Goal: Find specific page/section: Find specific page/section

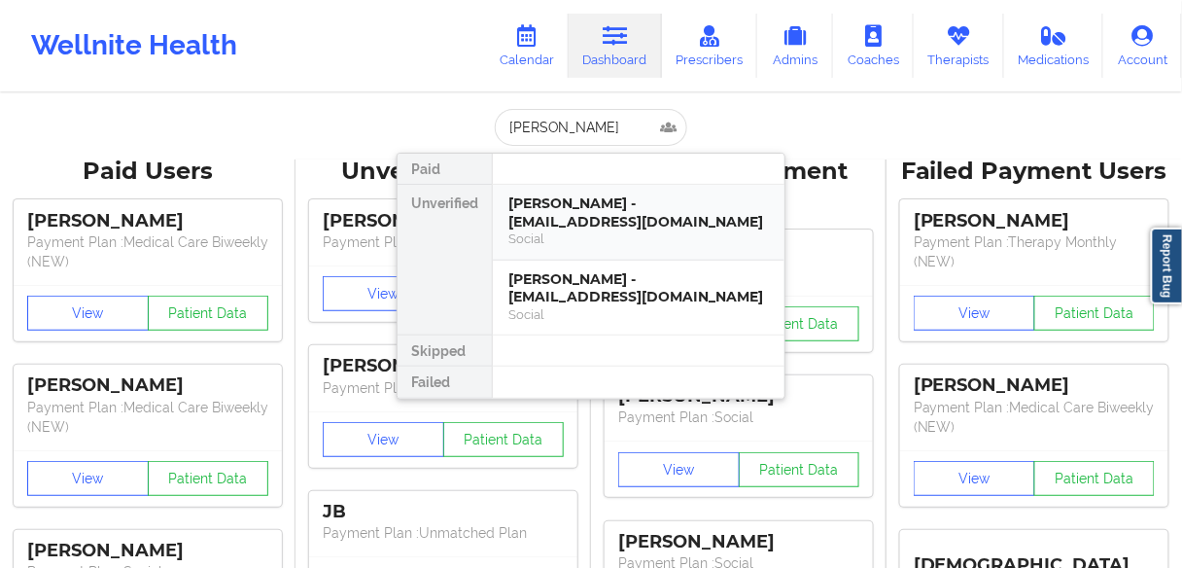
click at [563, 218] on div "[PERSON_NAME] - [EMAIL_ADDRESS][DOMAIN_NAME]" at bounding box center [638, 212] width 260 height 36
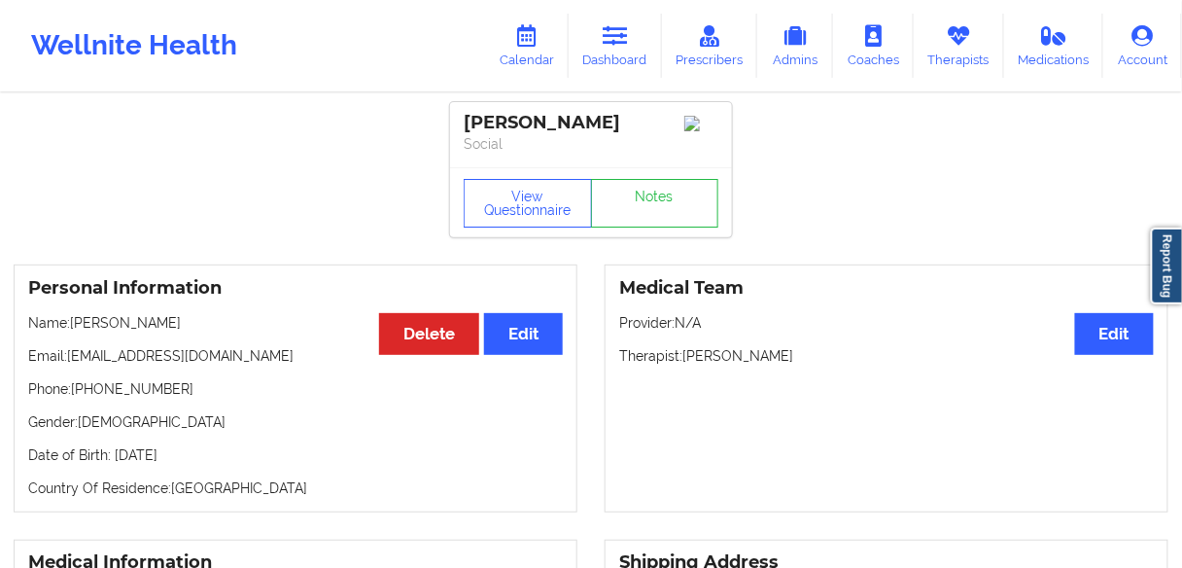
drag, startPoint x: 809, startPoint y: 359, endPoint x: 684, endPoint y: 364, distance: 124.5
click at [684, 364] on p "Therapist: [PERSON_NAME]" at bounding box center [886, 355] width 534 height 19
copy p "[PERSON_NAME]"
click at [532, 41] on icon at bounding box center [526, 35] width 25 height 21
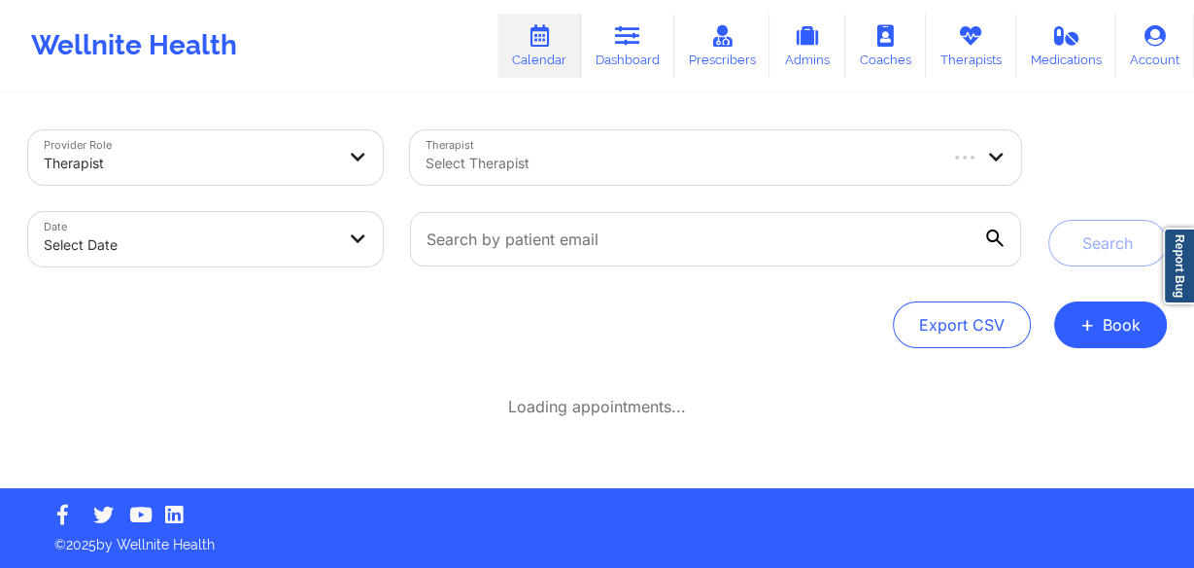
click at [527, 164] on div at bounding box center [680, 163] width 508 height 23
paste input "[PERSON_NAME]"
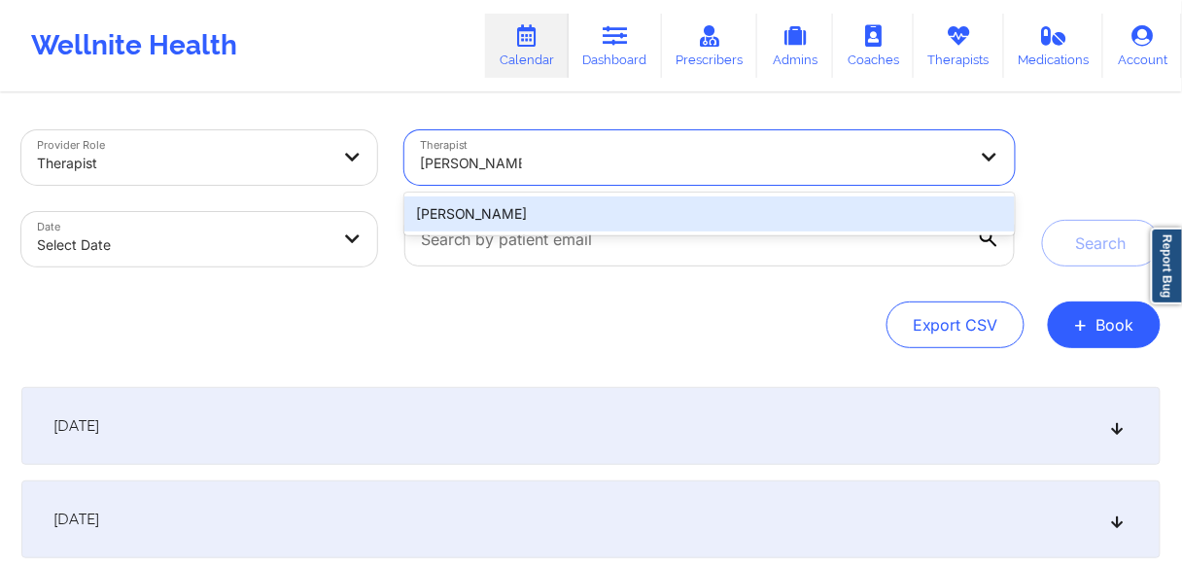
type input "[PERSON_NAME]"
click at [288, 245] on body "Wellnite Health Calendar Dashboard Prescribers Admins Coaches Therapists Medica…" at bounding box center [591, 284] width 1182 height 568
select select "2025-8"
select select "2025-9"
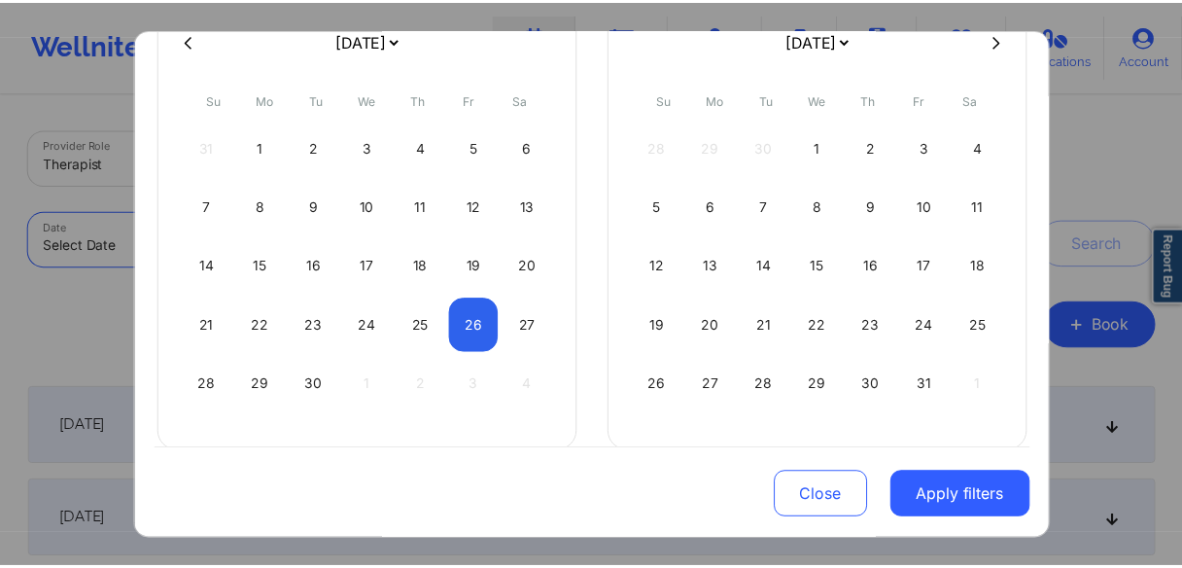
scroll to position [206, 0]
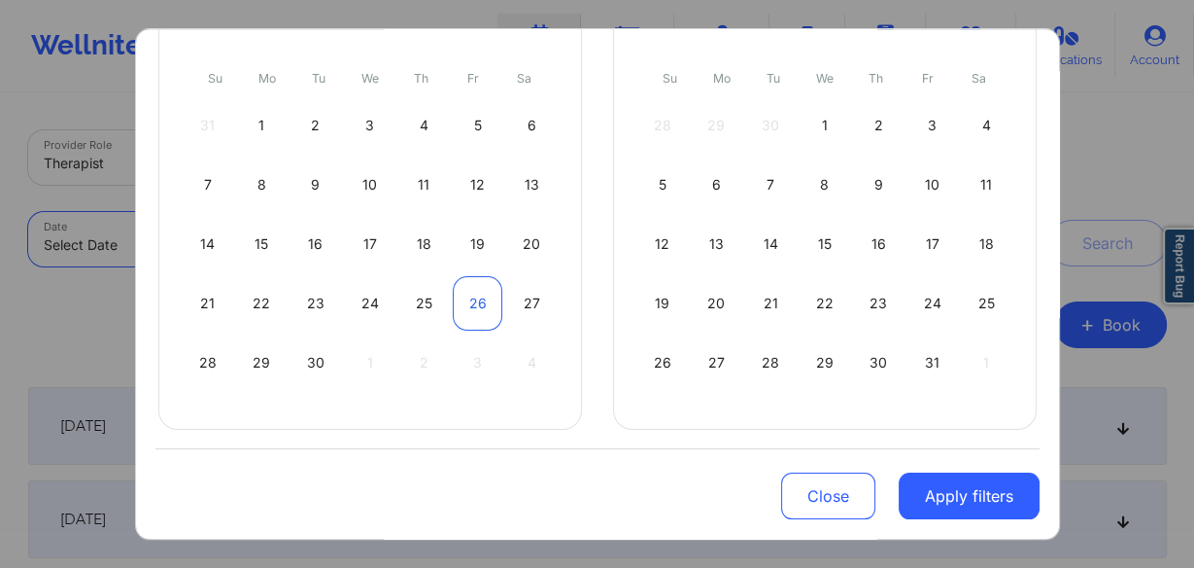
click at [478, 308] on div "26" at bounding box center [478, 303] width 50 height 54
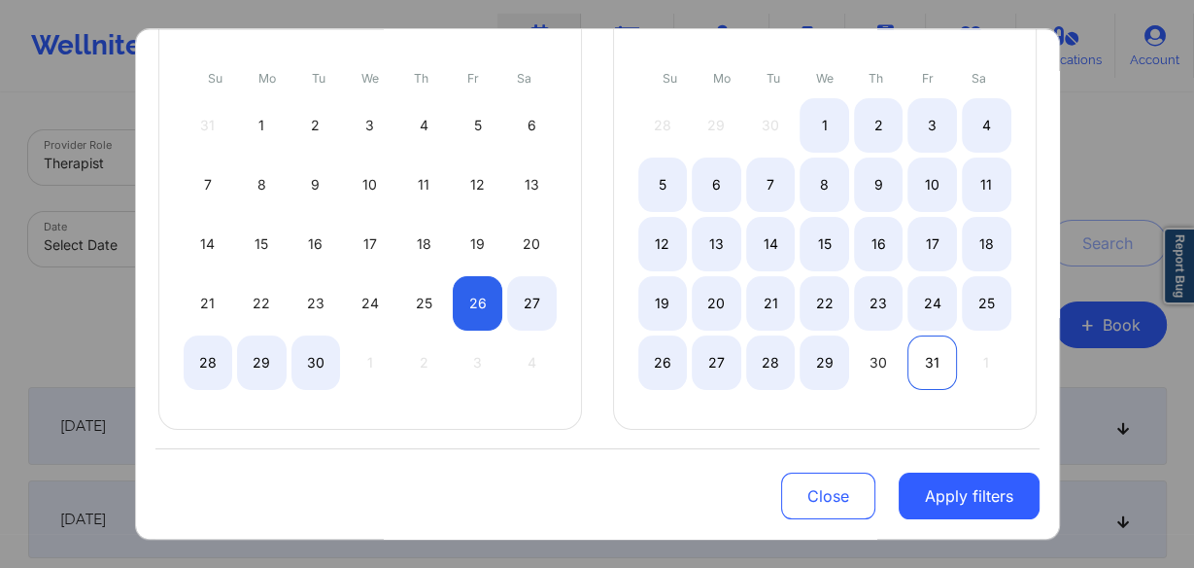
select select "2025-8"
select select "2025-9"
select select "2025-8"
select select "2025-9"
select select "2025-8"
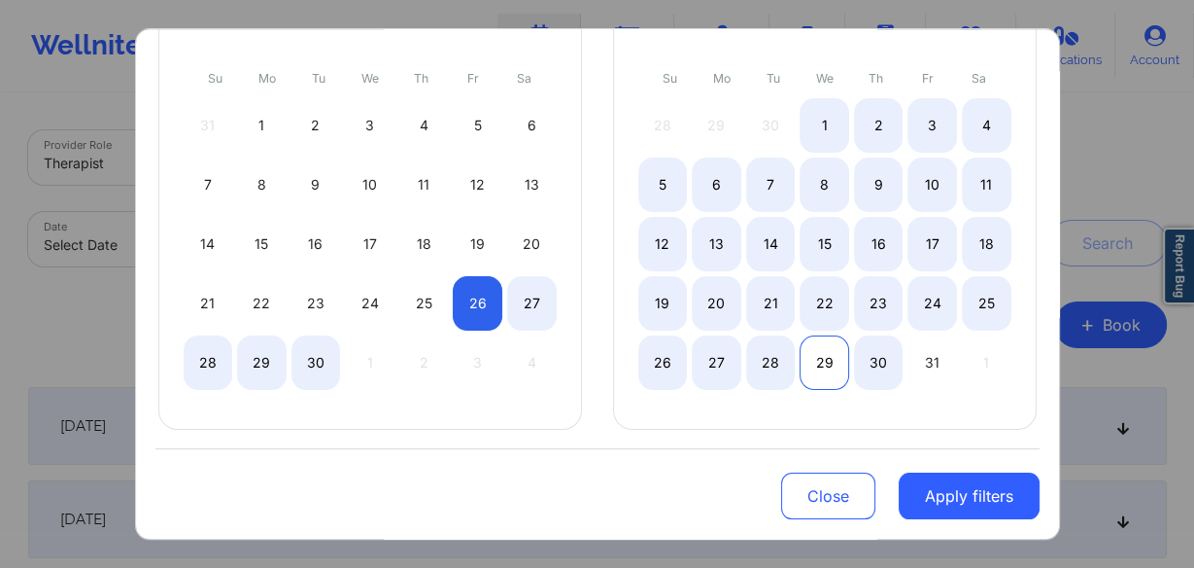
select select "2025-9"
click at [823, 360] on div "29" at bounding box center [825, 362] width 50 height 54
select select "2025-8"
select select "2025-9"
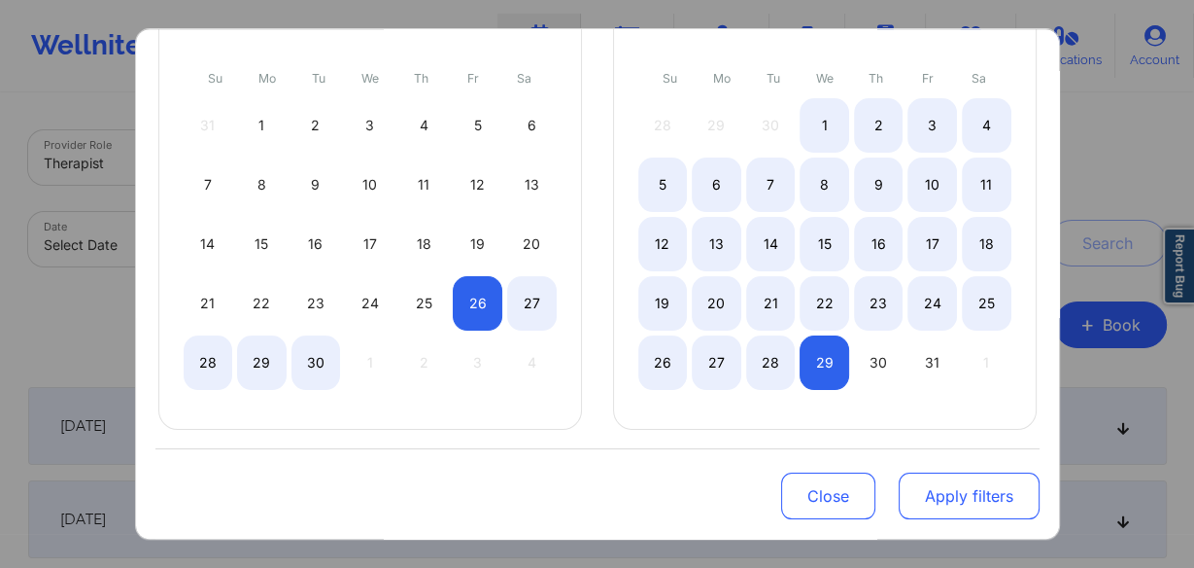
click at [960, 500] on button "Apply filters" at bounding box center [969, 495] width 141 height 47
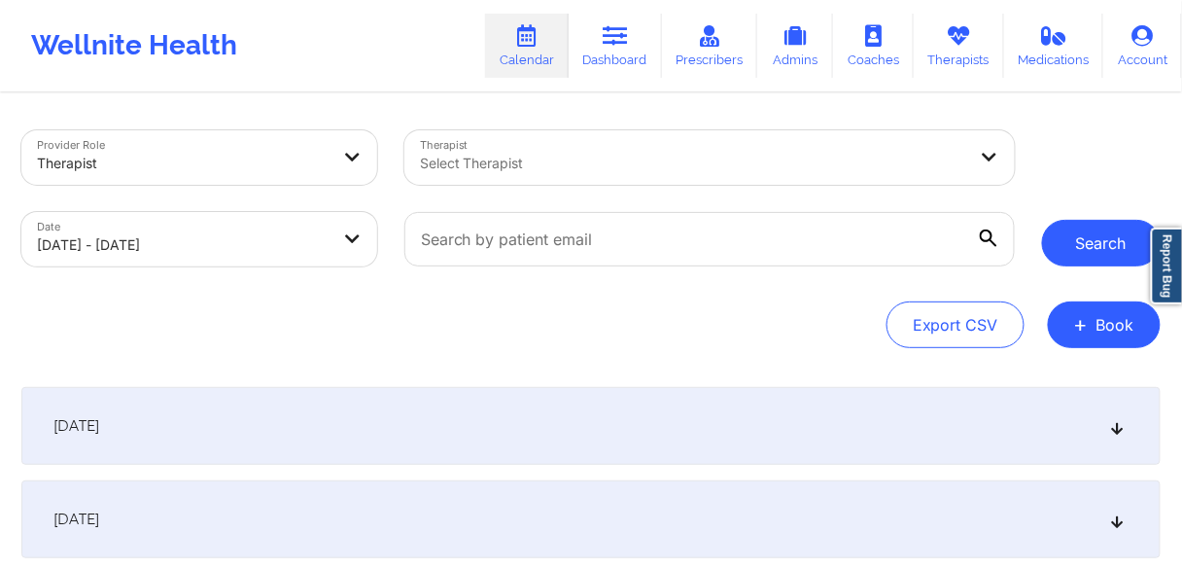
click at [1075, 243] on button "Search" at bounding box center [1101, 243] width 119 height 47
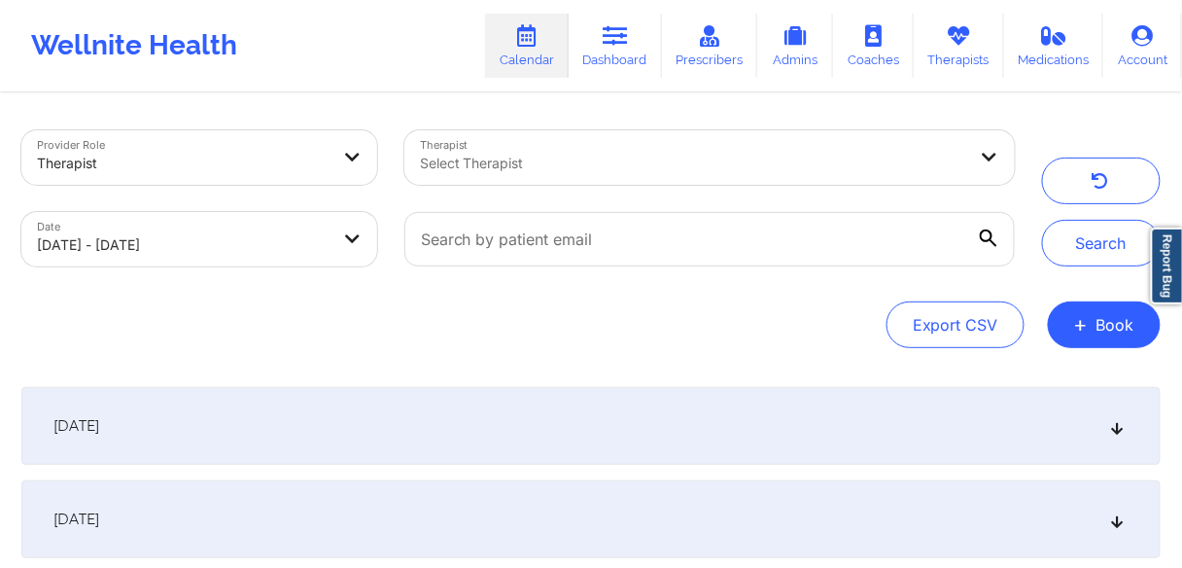
click at [125, 415] on div "[DATE]" at bounding box center [590, 426] width 1139 height 78
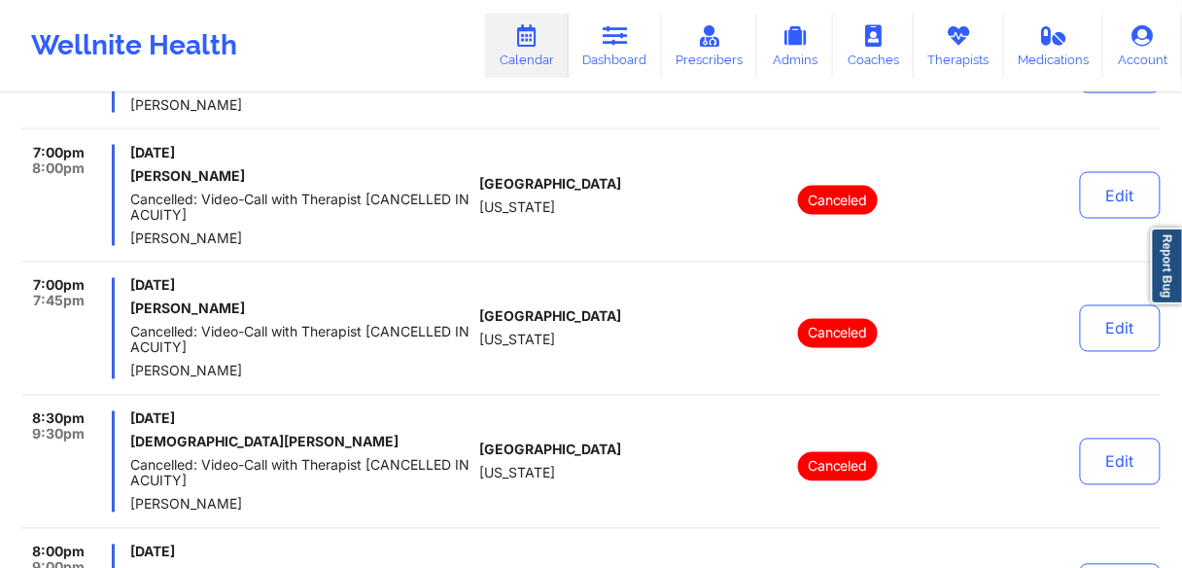
scroll to position [6531, 0]
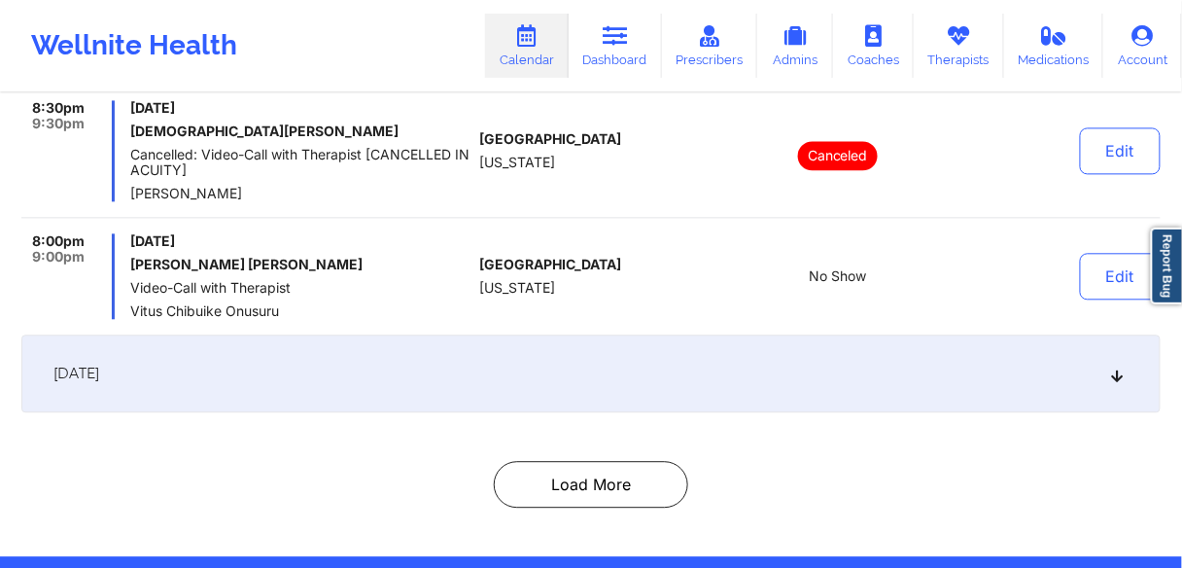
click at [99, 363] on span "[DATE]" at bounding box center [76, 372] width 46 height 19
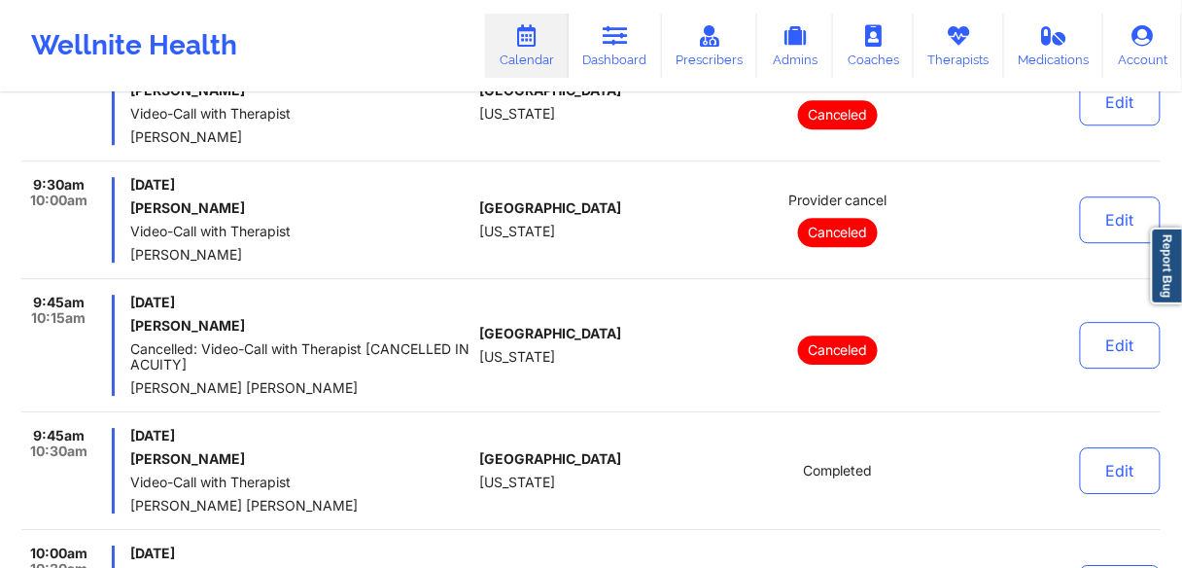
scroll to position [4869, 0]
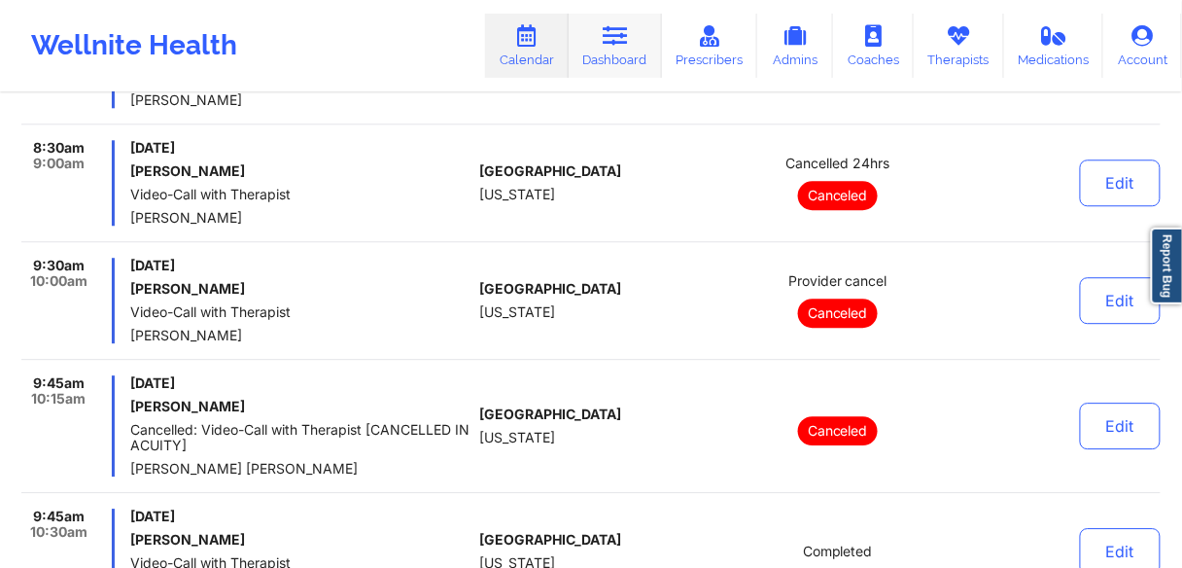
click at [611, 52] on link "Dashboard" at bounding box center [615, 46] width 93 height 64
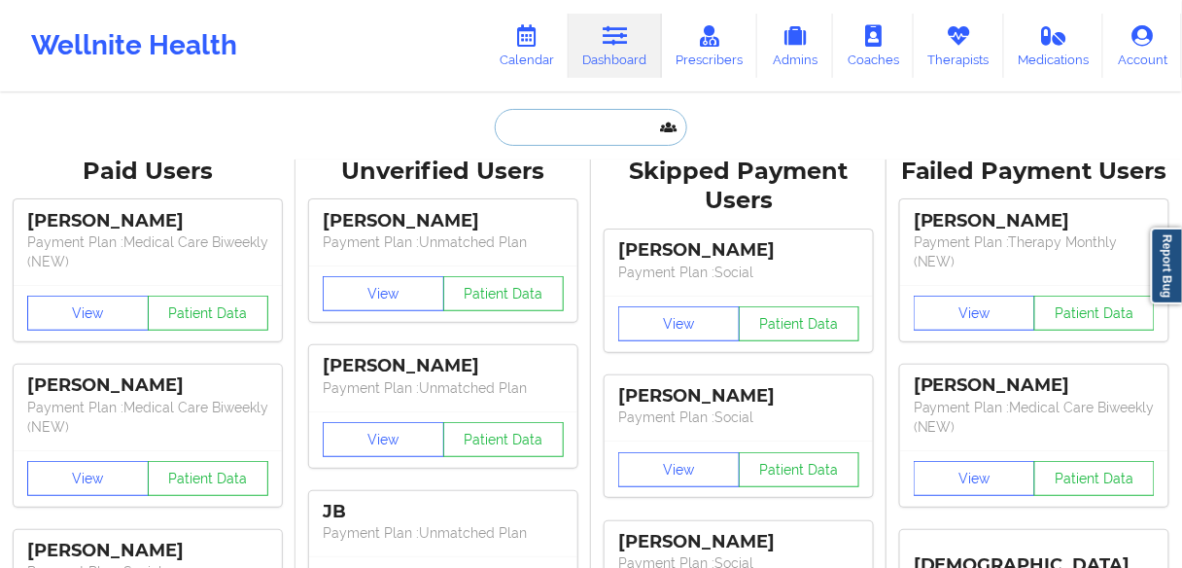
click at [587, 128] on input "text" at bounding box center [591, 127] width 192 height 37
paste input "[PERSON_NAME]"
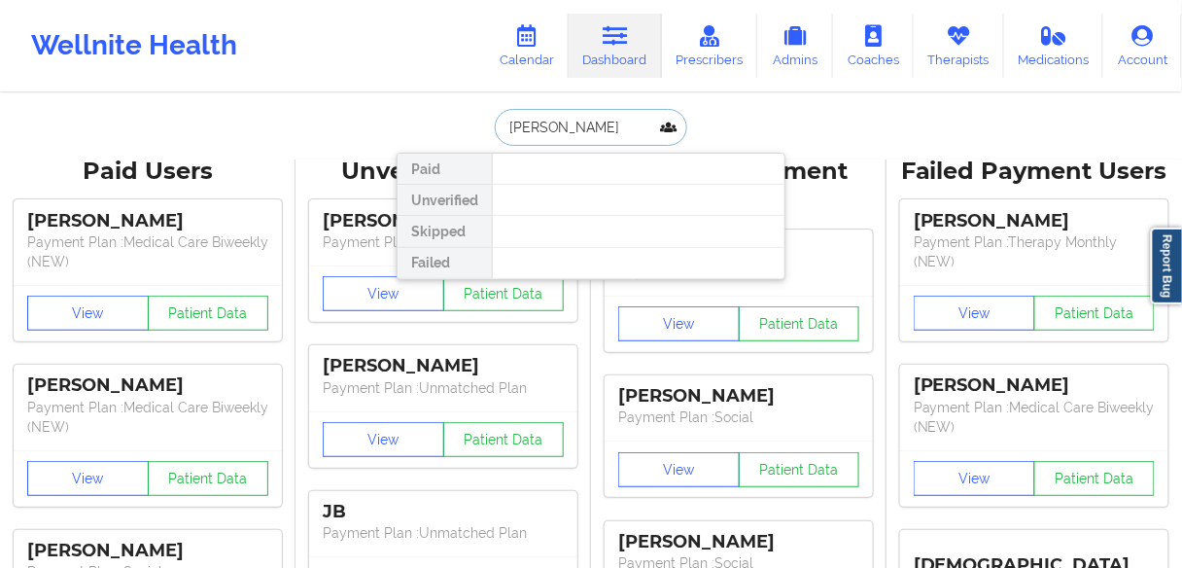
click at [556, 123] on input "[PERSON_NAME]" at bounding box center [591, 127] width 192 height 37
type input "[PERSON_NAME]"
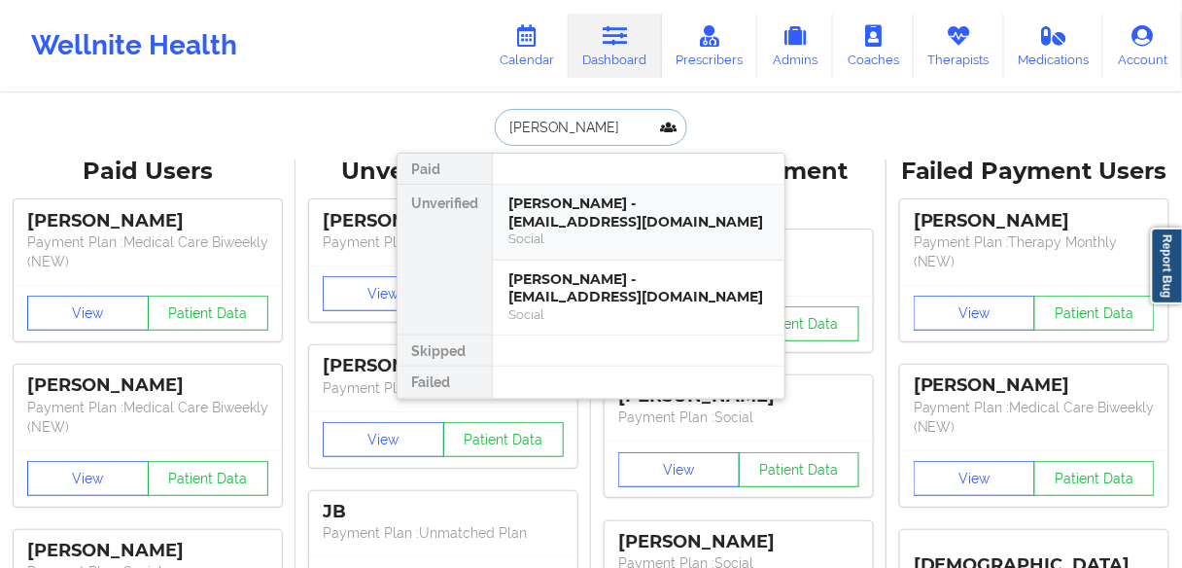
click at [568, 220] on div "[PERSON_NAME] - [EMAIL_ADDRESS][DOMAIN_NAME]" at bounding box center [638, 212] width 260 height 36
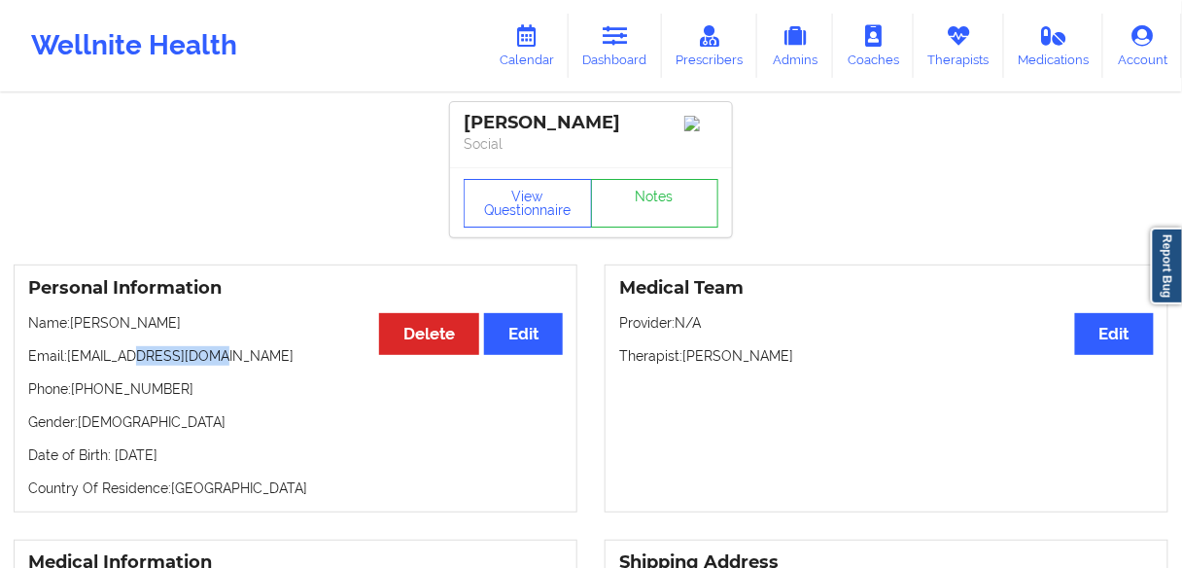
drag, startPoint x: 236, startPoint y: 365, endPoint x: 162, endPoint y: 373, distance: 74.3
click at [136, 365] on p "Email: [EMAIL_ADDRESS][DOMAIN_NAME]" at bounding box center [295, 355] width 534 height 19
click at [608, 121] on div "[PERSON_NAME]" at bounding box center [591, 123] width 255 height 22
drag, startPoint x: 229, startPoint y: 362, endPoint x: 69, endPoint y: 358, distance: 160.4
click at [69, 358] on p "Email: [EMAIL_ADDRESS][DOMAIN_NAME]" at bounding box center [295, 355] width 534 height 19
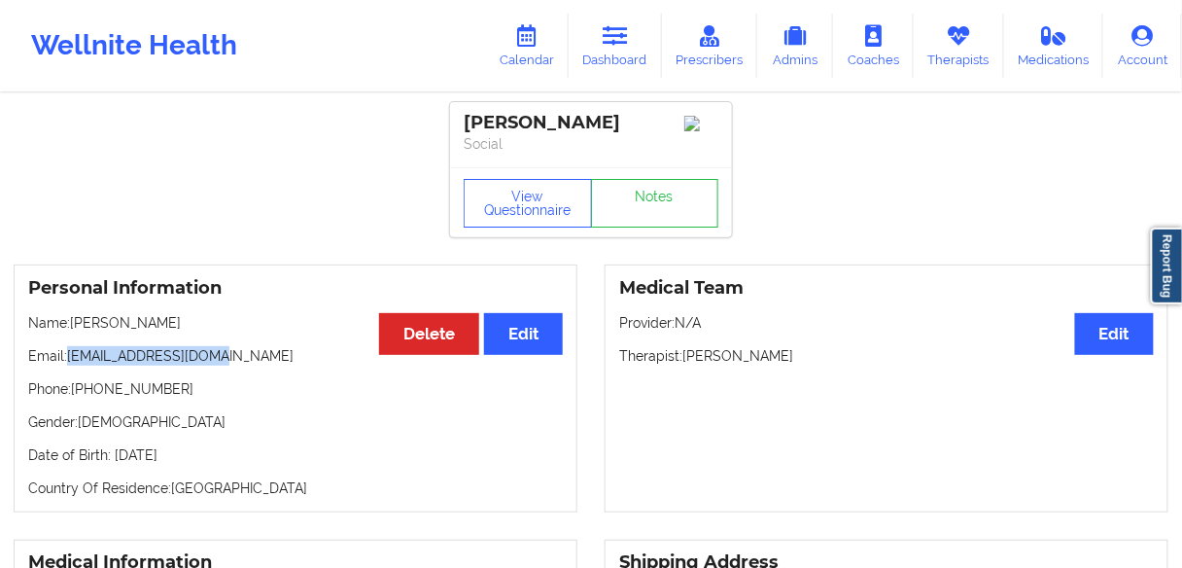
copy p "[EMAIL_ADDRESS][DOMAIN_NAME]"
click at [242, 365] on p "Email: [EMAIL_ADDRESS][DOMAIN_NAME]" at bounding box center [295, 355] width 534 height 19
drag, startPoint x: 234, startPoint y: 362, endPoint x: 68, endPoint y: 362, distance: 166.2
click at [68, 362] on p "Email: [EMAIL_ADDRESS][DOMAIN_NAME]" at bounding box center [295, 355] width 534 height 19
copy p "[EMAIL_ADDRESS][DOMAIN_NAME]"
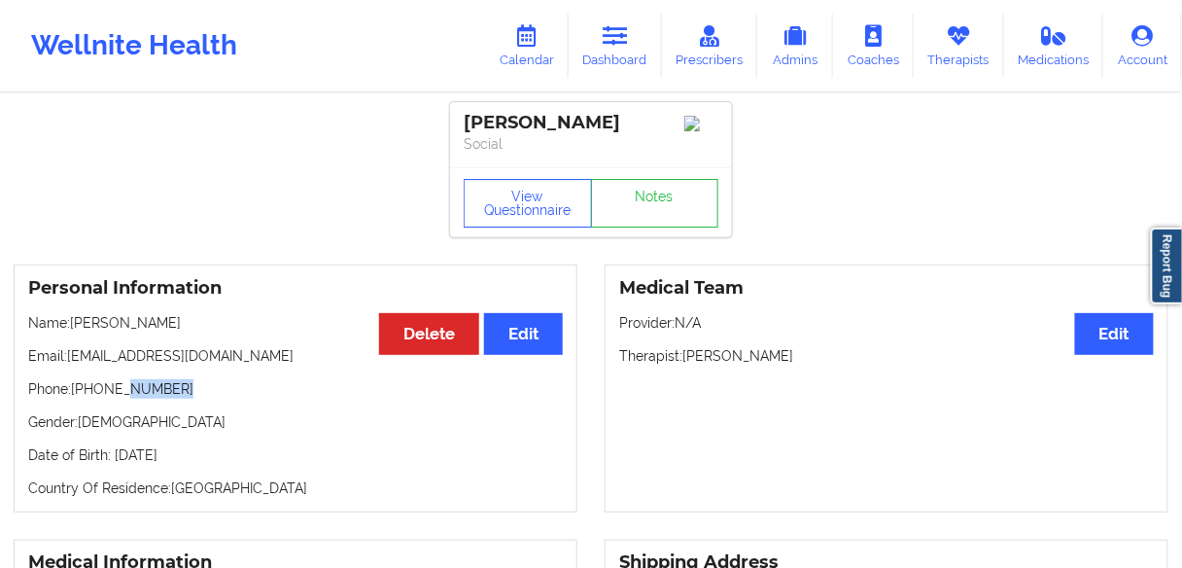
drag, startPoint x: 198, startPoint y: 394, endPoint x: 121, endPoint y: 375, distance: 79.0
click at [121, 380] on div "Personal Information Edit Delete Name: [PERSON_NAME] Email: [EMAIL_ADDRESS][DOM…" at bounding box center [296, 388] width 564 height 248
click at [190, 418] on p "Gender: [DEMOGRAPHIC_DATA]" at bounding box center [295, 421] width 534 height 19
drag, startPoint x: 115, startPoint y: 397, endPoint x: 73, endPoint y: 392, distance: 42.2
click at [73, 392] on p "Phone: [PHONE_NUMBER]" at bounding box center [295, 388] width 534 height 19
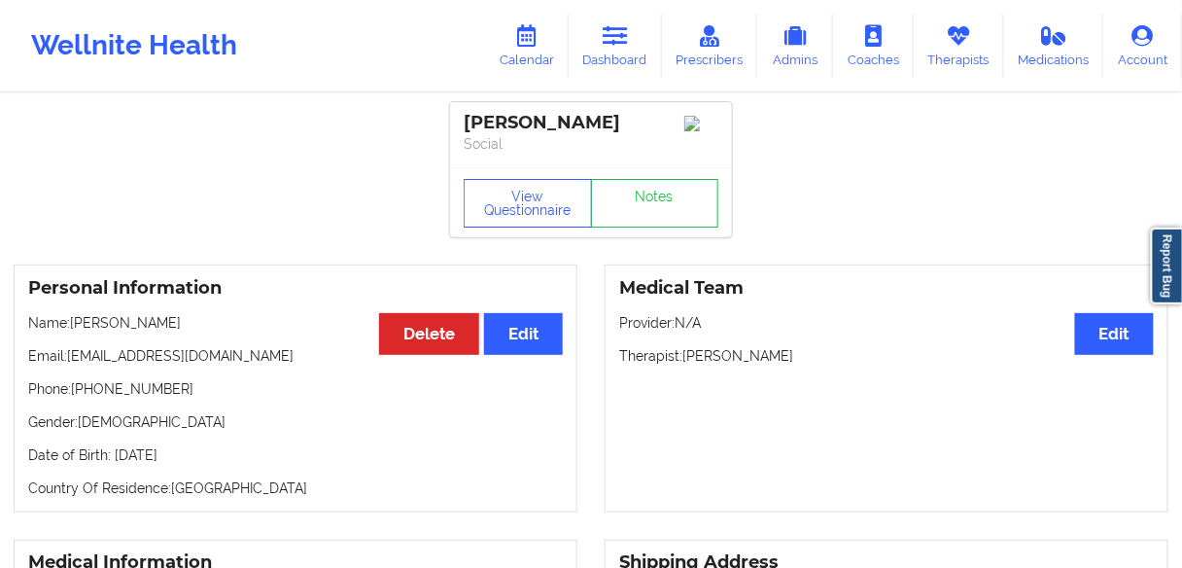
drag, startPoint x: 227, startPoint y: 366, endPoint x: 173, endPoint y: 382, distance: 56.6
click at [224, 365] on p "Email: [EMAIL_ADDRESS][DOMAIN_NAME]" at bounding box center [295, 355] width 534 height 19
drag, startPoint x: 124, startPoint y: 400, endPoint x: 78, endPoint y: 400, distance: 46.6
click at [78, 398] on p "Phone: [PHONE_NUMBER]" at bounding box center [295, 388] width 534 height 19
copy p "[PHONE_NUMBER]"
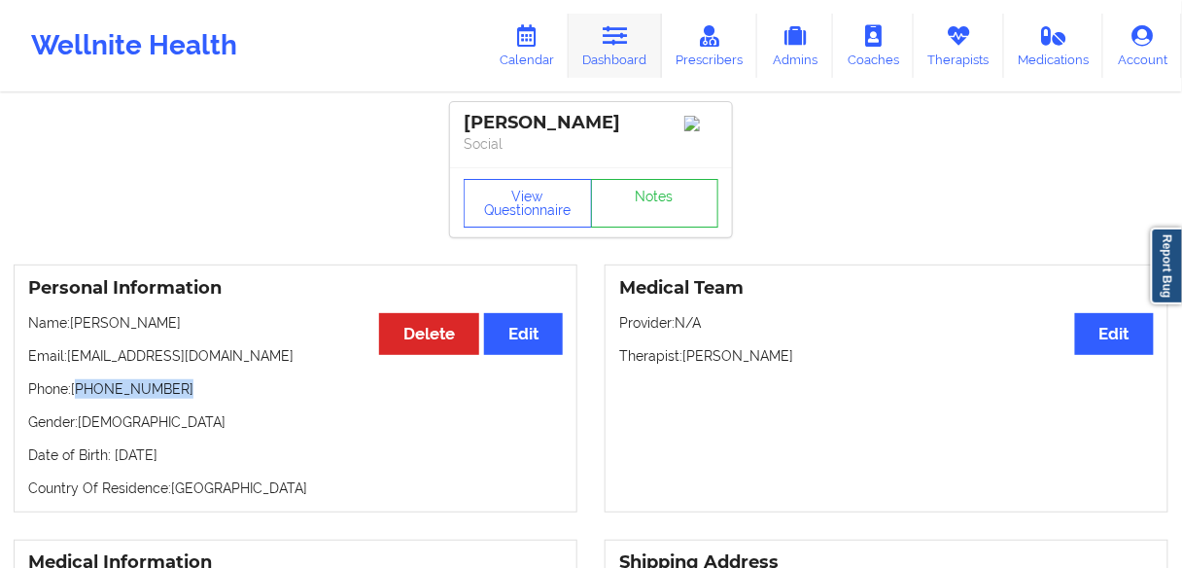
click at [599, 52] on link "Dashboard" at bounding box center [615, 46] width 93 height 64
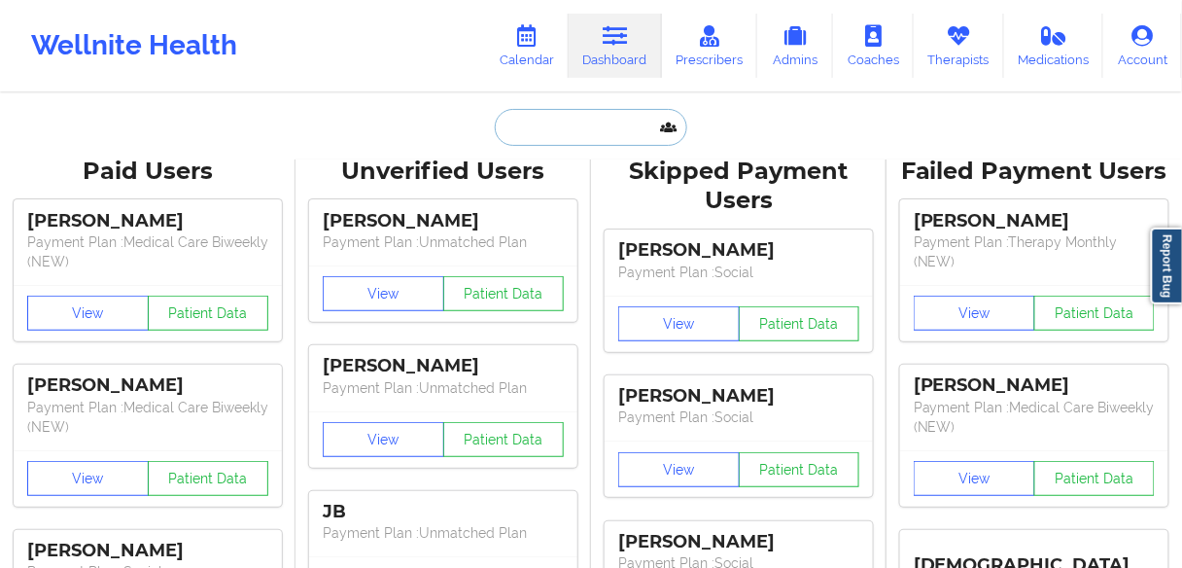
click at [573, 132] on input "text" at bounding box center [591, 127] width 192 height 37
paste input "[PERSON_NAME]"
type input "[PERSON_NAME]"
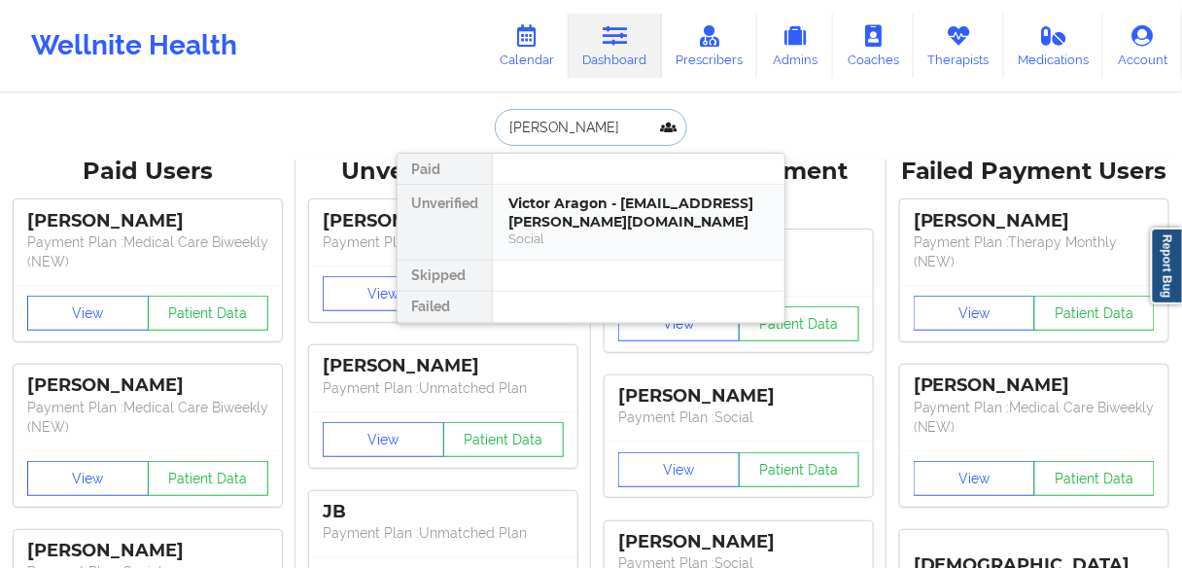
click at [567, 217] on div "Victor Aragon - [EMAIL_ADDRESS][PERSON_NAME][DOMAIN_NAME]" at bounding box center [638, 212] width 260 height 36
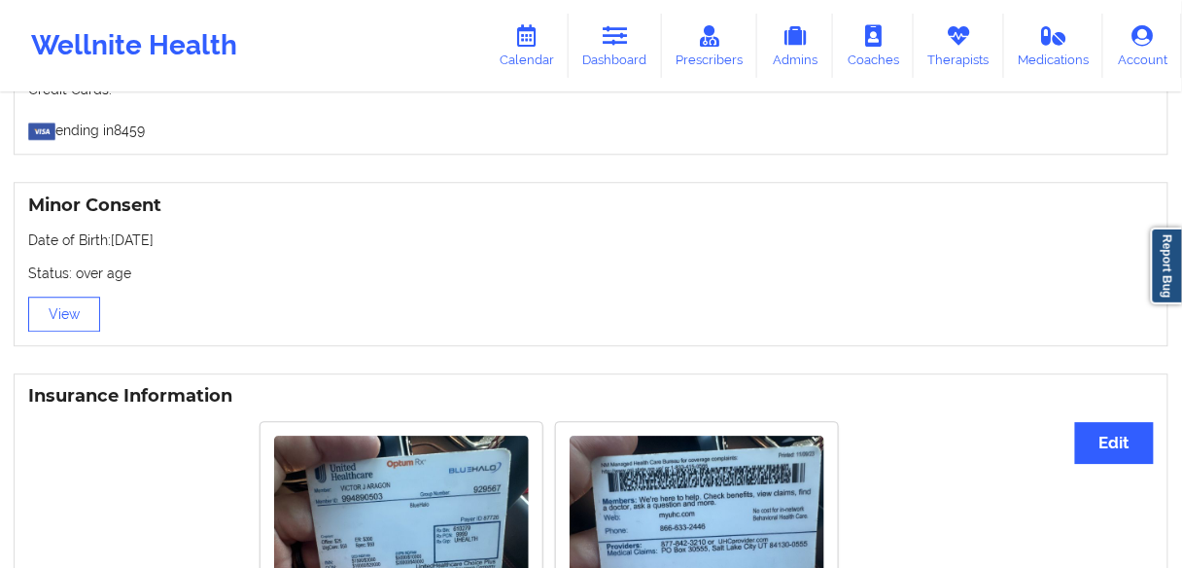
scroll to position [999, 0]
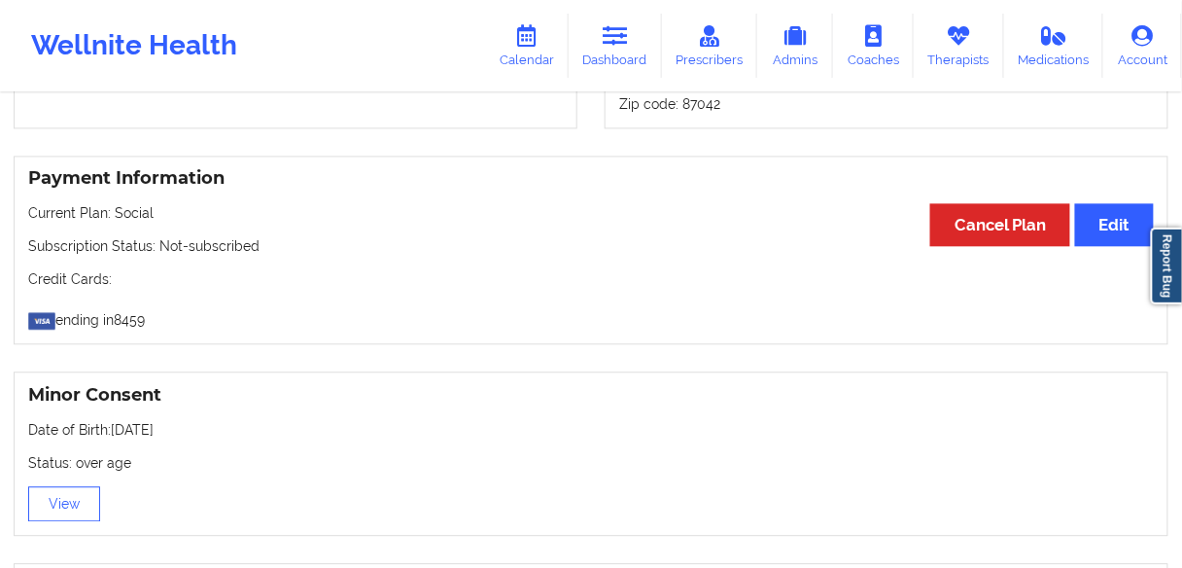
drag, startPoint x: 193, startPoint y: 416, endPoint x: 79, endPoint y: 426, distance: 115.1
click at [95, 420] on p "Date of Birth: [DEMOGRAPHIC_DATA]" at bounding box center [590, 429] width 1125 height 19
click at [200, 430] on div "Minor Consent Date of Birth: [DEMOGRAPHIC_DATA] Status: over age View" at bounding box center [591, 453] width 1155 height 164
drag, startPoint x: 203, startPoint y: 415, endPoint x: 111, endPoint y: 414, distance: 92.3
click at [111, 420] on p "Date of Birth: [DEMOGRAPHIC_DATA]" at bounding box center [590, 429] width 1125 height 19
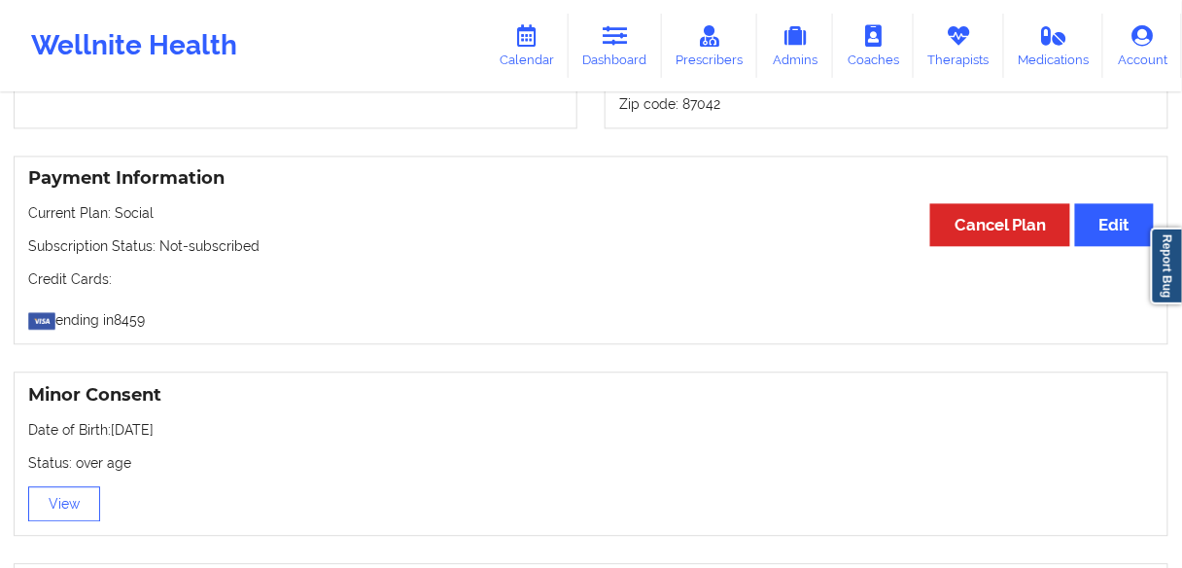
copy p "[DATE]"
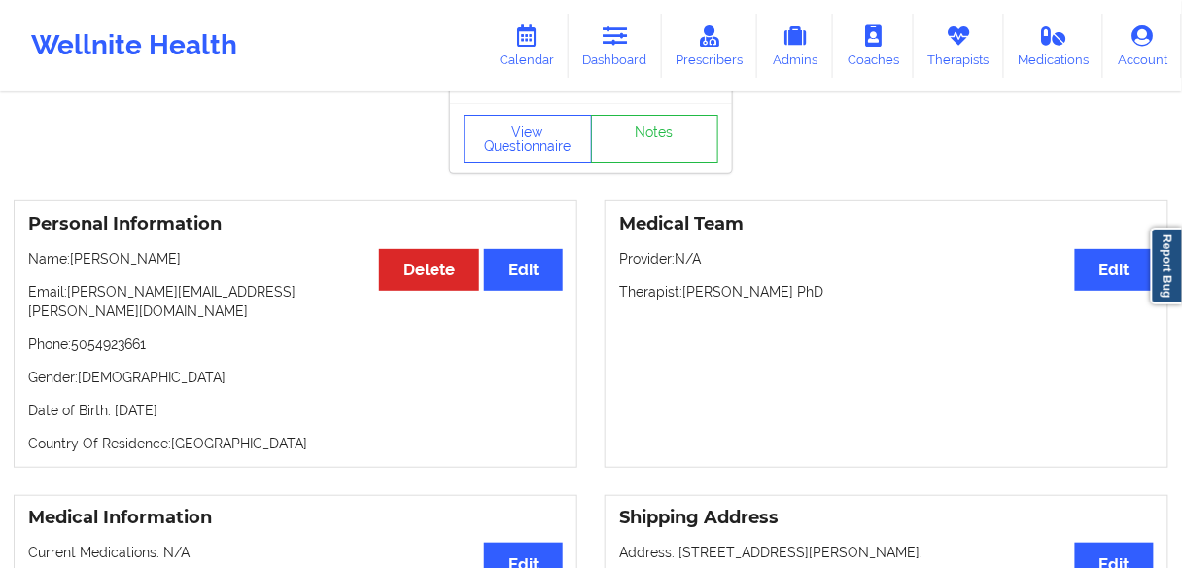
scroll to position [155, 0]
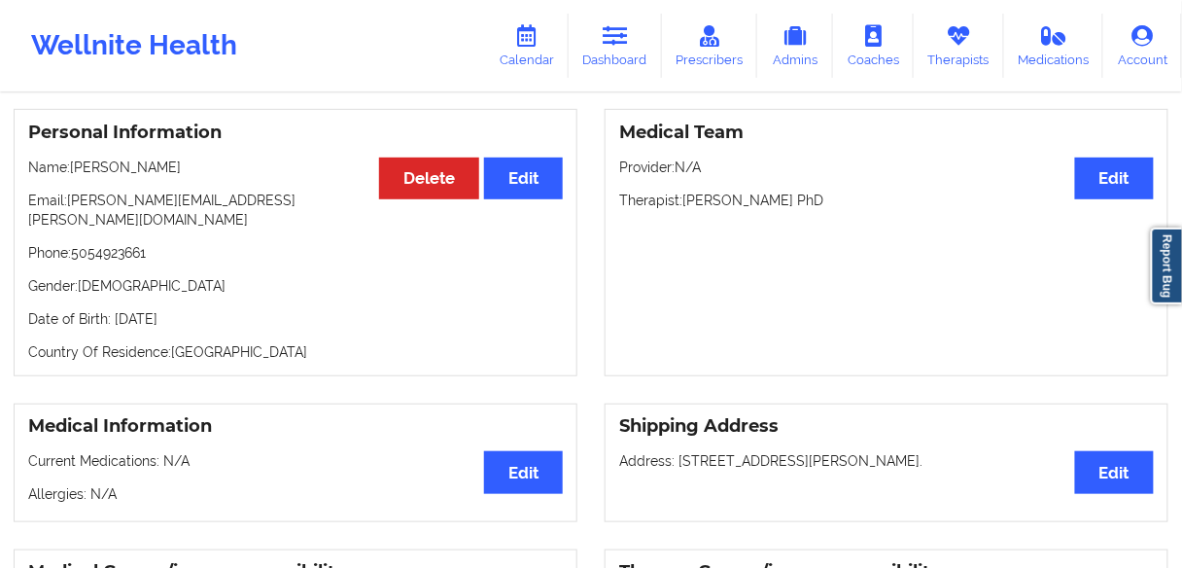
click at [85, 164] on p "Name: [PERSON_NAME]" at bounding box center [295, 166] width 534 height 19
copy p "[PERSON_NAME]"
click at [613, 43] on icon at bounding box center [615, 35] width 25 height 21
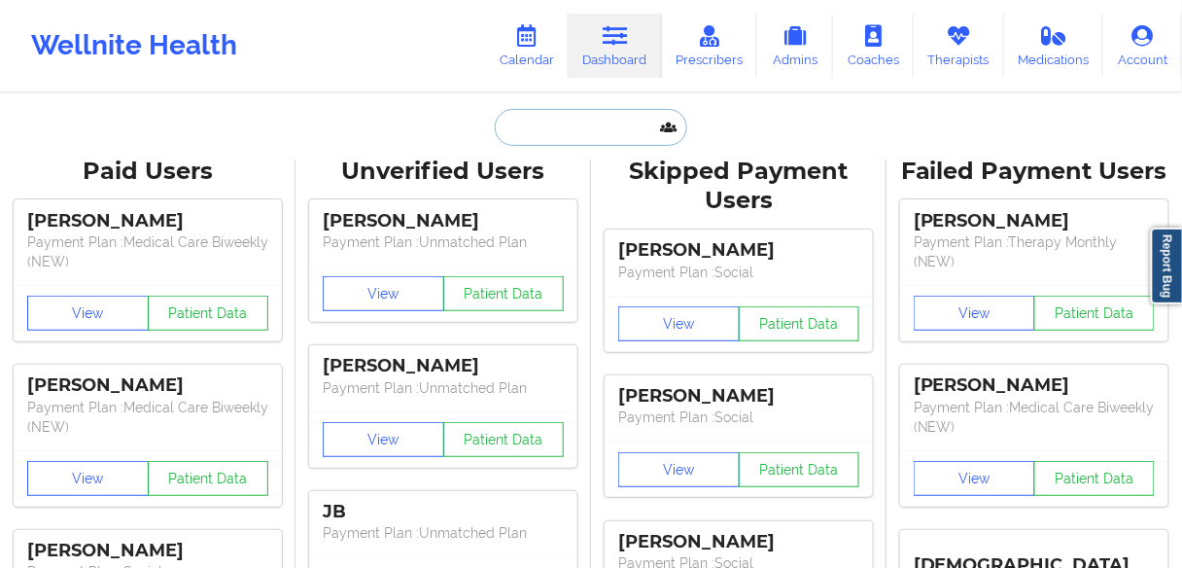
click at [572, 142] on input "text" at bounding box center [591, 127] width 192 height 37
paste input "[PERSON_NAME]"
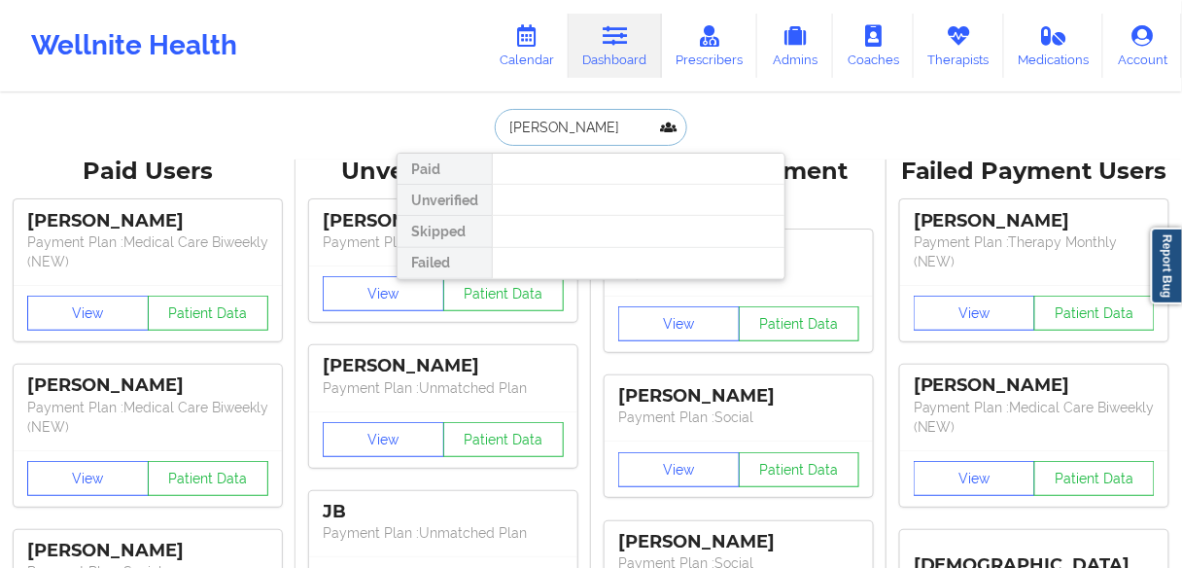
drag, startPoint x: 552, startPoint y: 125, endPoint x: 700, endPoint y: 125, distance: 147.7
click at [703, 125] on div "[PERSON_NAME] Paid Unverified Skipped Failed" at bounding box center [591, 127] width 389 height 37
type input "[PERSON_NAME]"
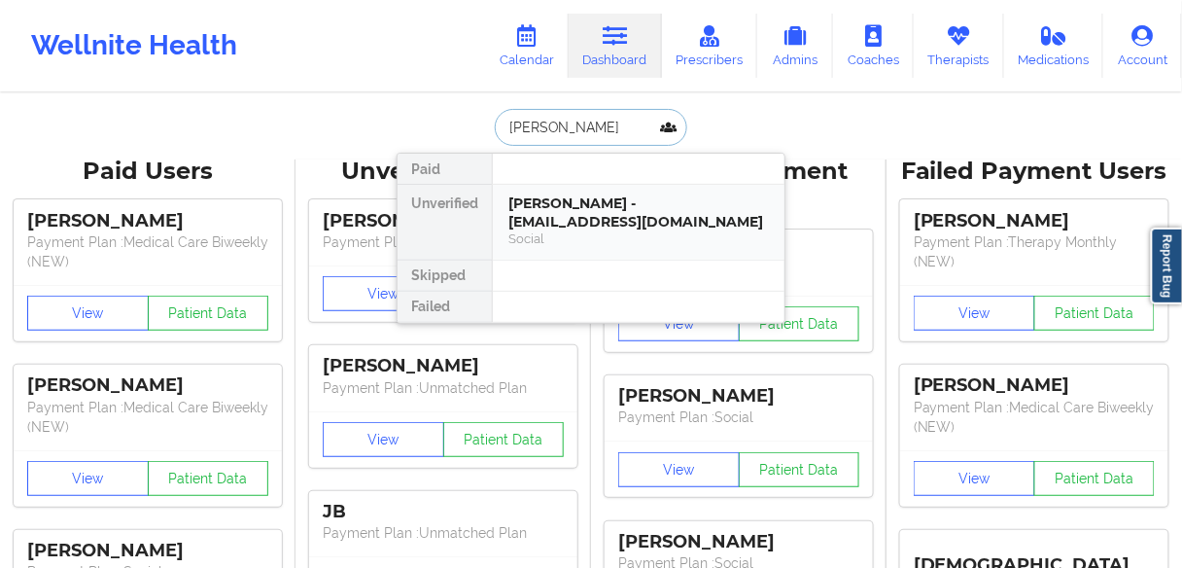
click at [547, 211] on div "[PERSON_NAME] - [EMAIL_ADDRESS][DOMAIN_NAME]" at bounding box center [638, 212] width 260 height 36
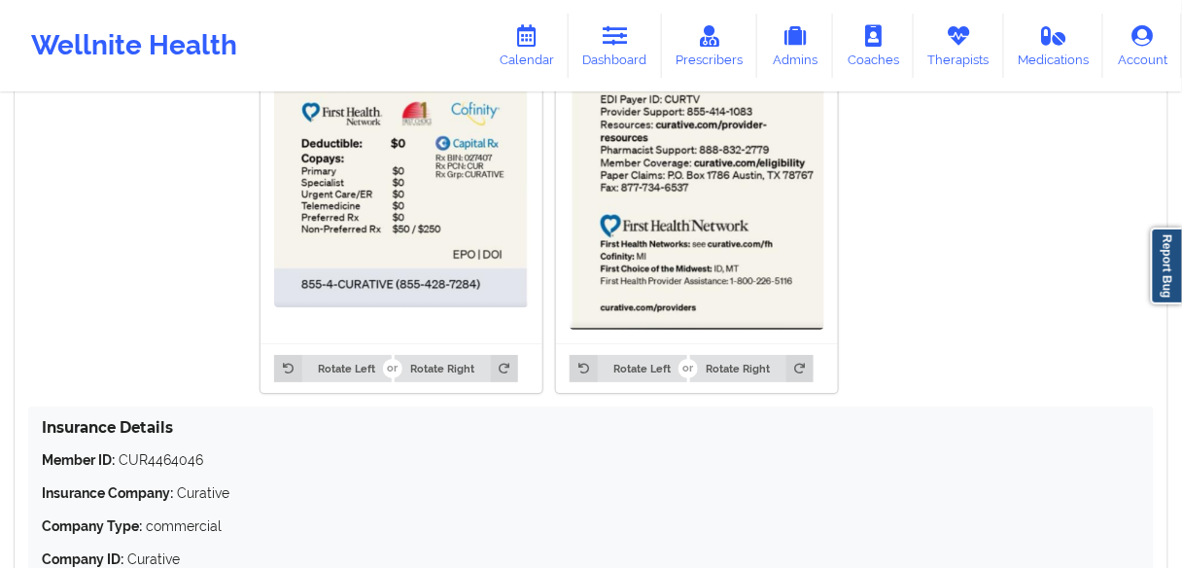
scroll to position [1594, 0]
